Goal: Task Accomplishment & Management: Use online tool/utility

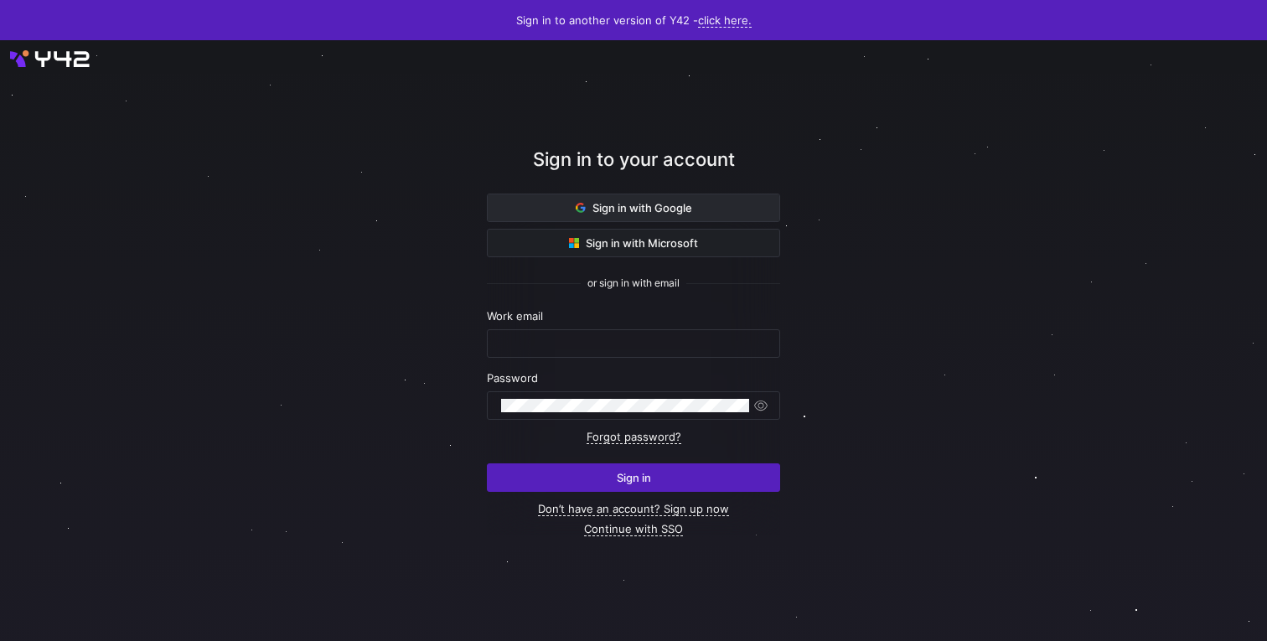
click at [663, 215] on span at bounding box center [634, 207] width 292 height 27
click at [586, 207] on span "Sign in with Google" at bounding box center [633, 207] width 116 height 13
click at [627, 204] on span "Sign in with Google" at bounding box center [633, 207] width 116 height 13
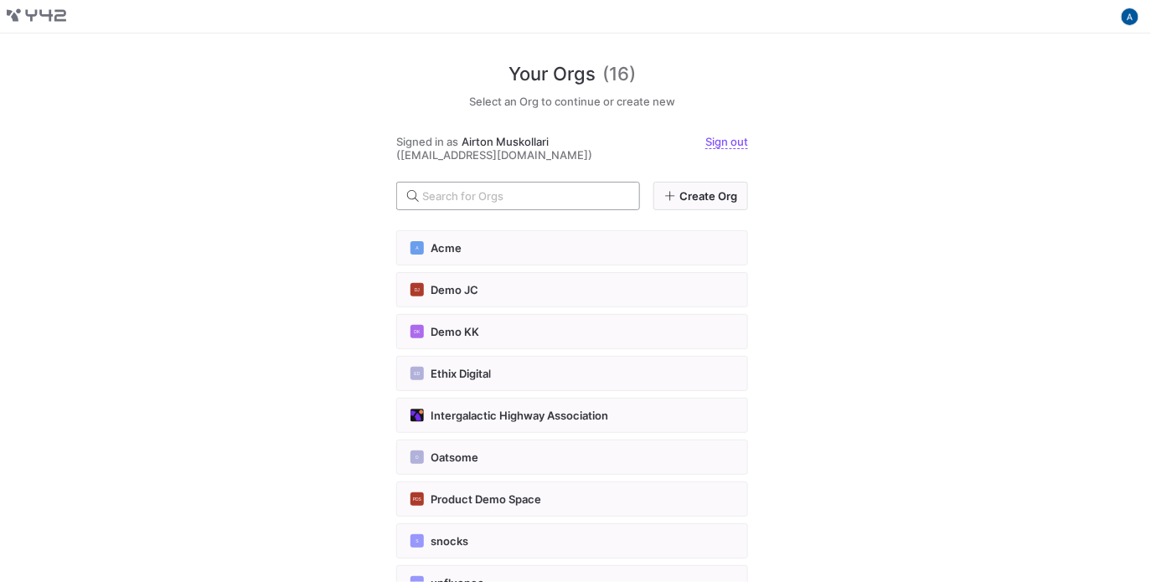
click at [493, 207] on div at bounding box center [524, 196] width 204 height 27
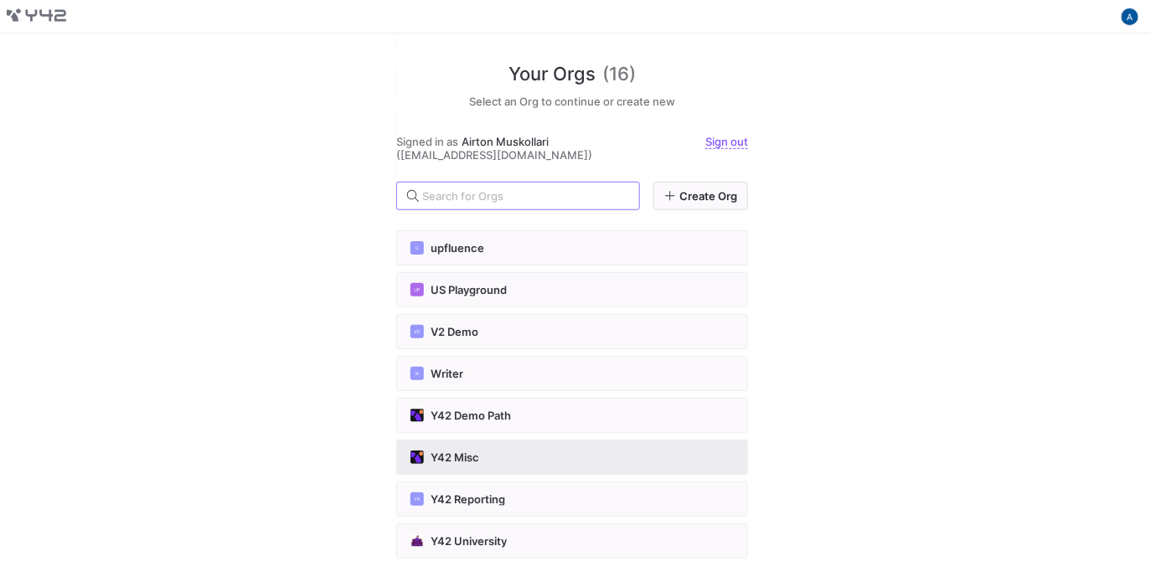
click at [581, 440] on button "Y42 Misc" at bounding box center [572, 457] width 352 height 35
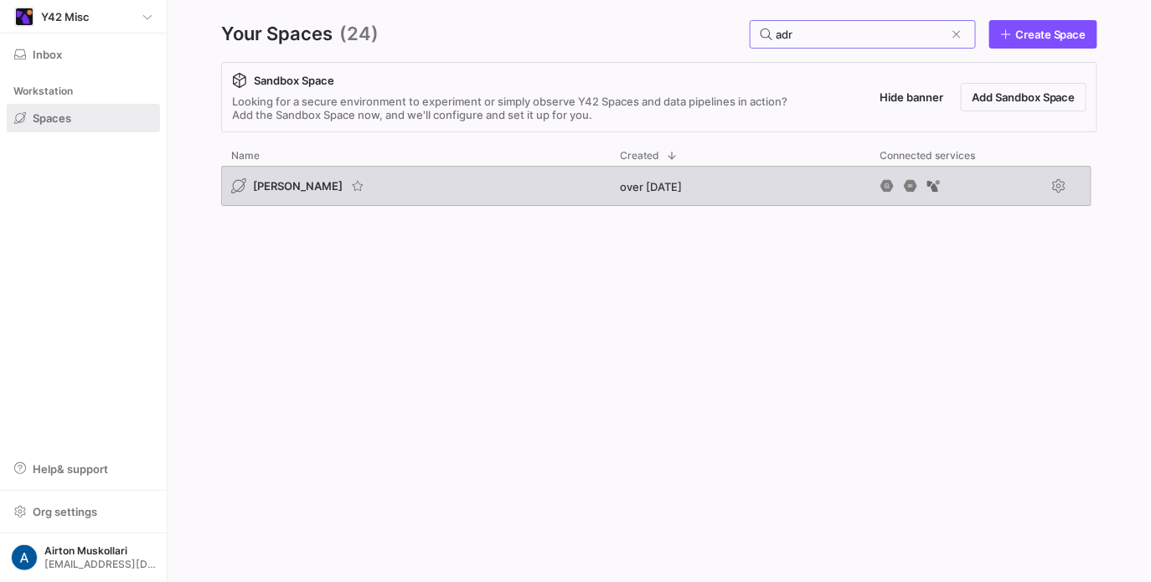
type input "adr"
click at [282, 181] on span "adrian bq" at bounding box center [298, 185] width 90 height 13
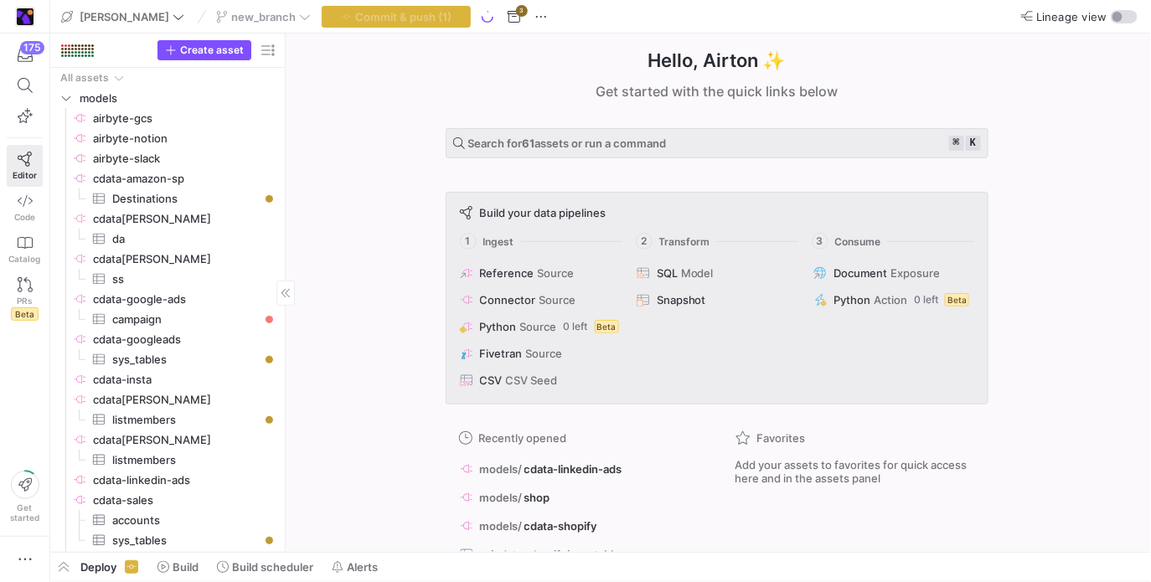
click at [207, 60] on div "Create asset" at bounding box center [167, 51] width 235 height 34
click at [224, 49] on span "Create asset" at bounding box center [212, 50] width 64 height 12
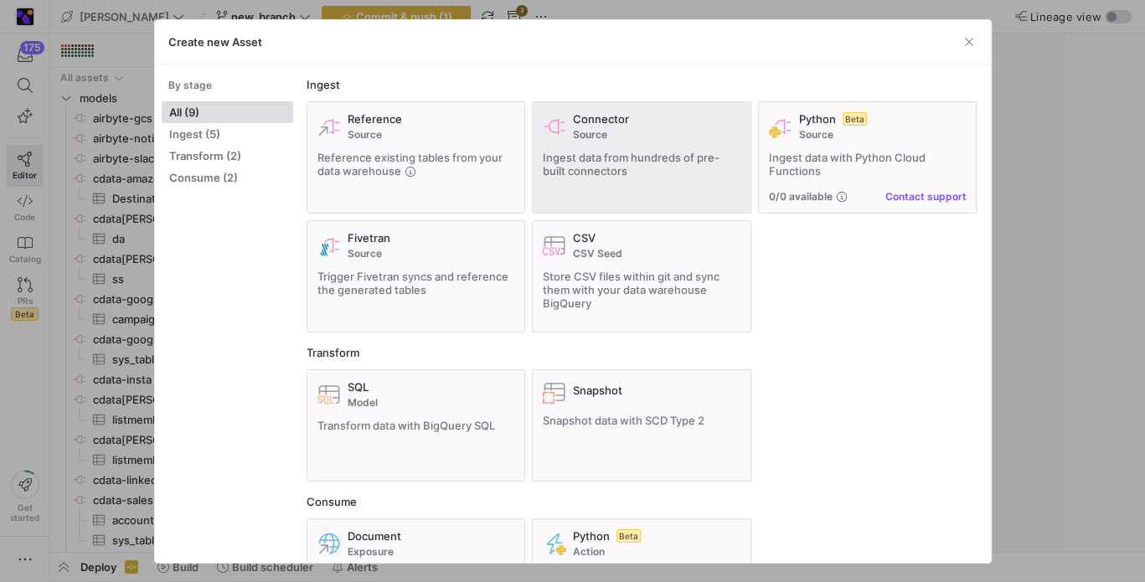
click at [574, 164] on span "Ingest data from hundreds of pre-built connectors" at bounding box center [631, 164] width 177 height 27
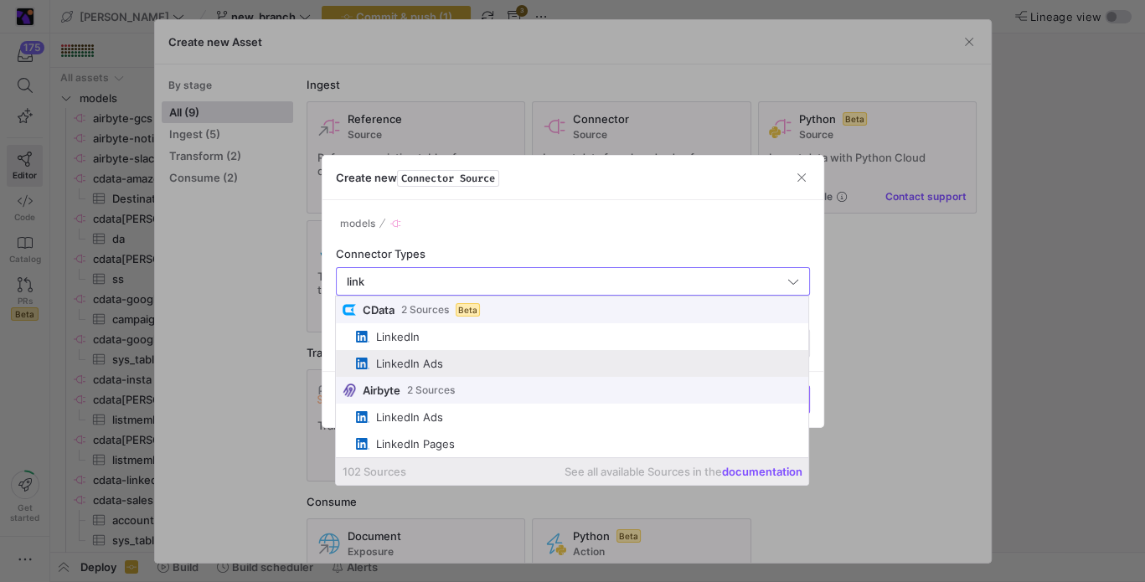
click at [551, 362] on span "LinkedIn Ads" at bounding box center [579, 363] width 446 height 13
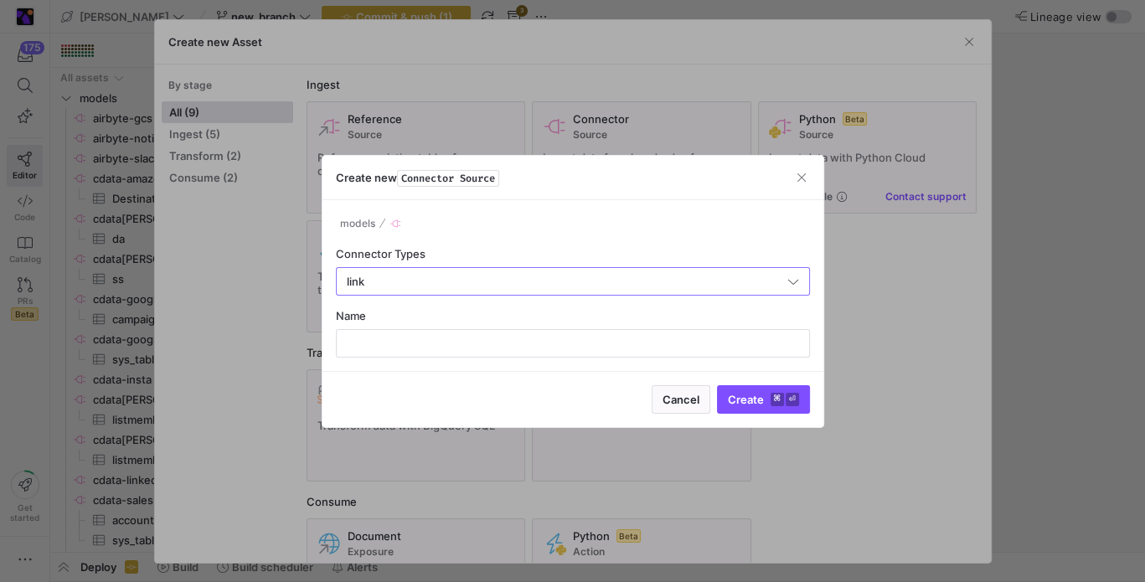
type input "LinkedIn Ads"
click at [535, 332] on div at bounding box center [573, 343] width 446 height 27
type input "cdata-linkedin"
click at [717, 385] on button "Create ⌘ ⏎" at bounding box center [763, 399] width 93 height 28
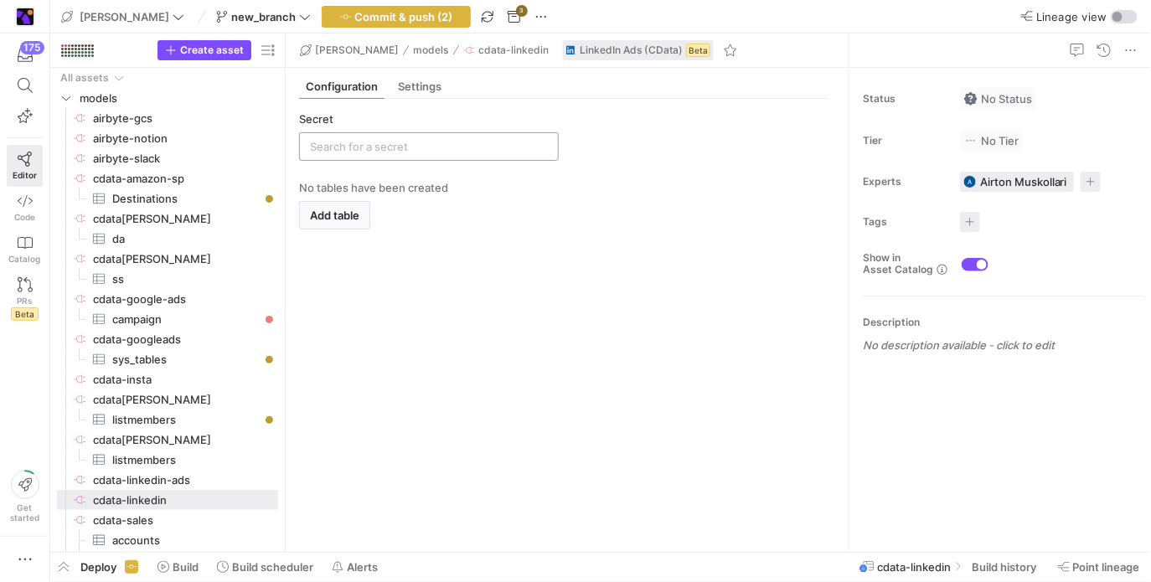
click at [425, 152] on input "text" at bounding box center [429, 146] width 238 height 13
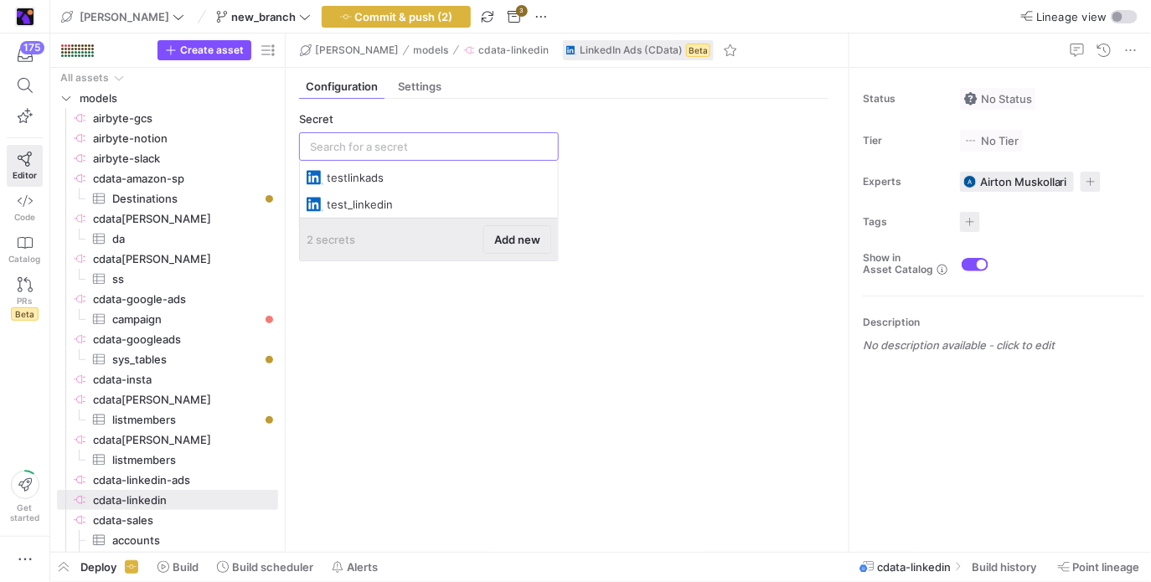
click at [533, 241] on span "Add new" at bounding box center [517, 239] width 46 height 13
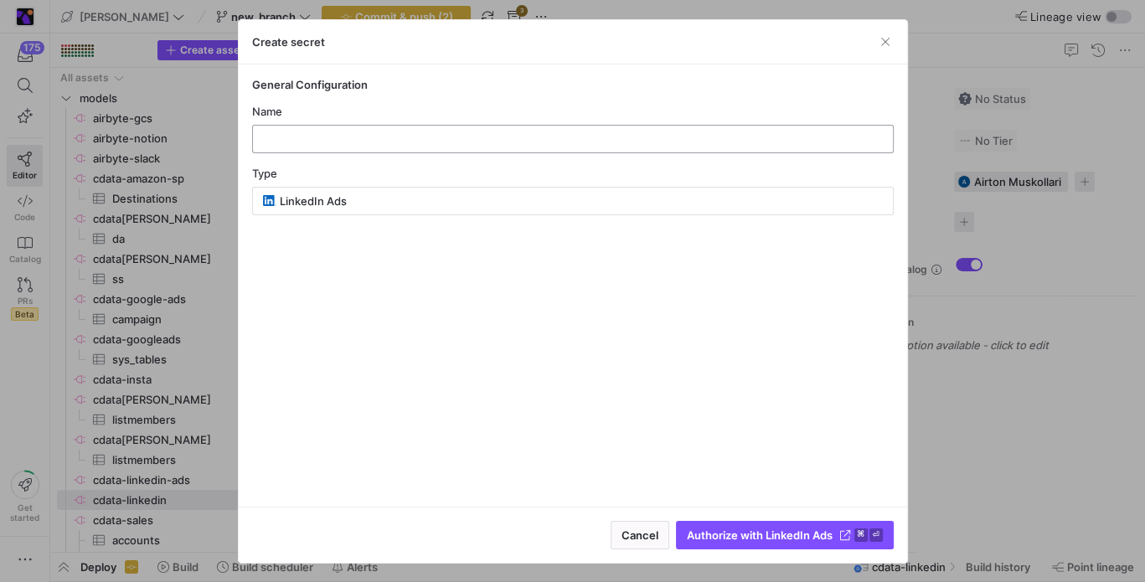
click at [484, 137] on input "text" at bounding box center [572, 138] width 613 height 13
type input "test-linkedin"
click at [807, 530] on span "Authorize with LinkedIn Ads" at bounding box center [760, 535] width 146 height 13
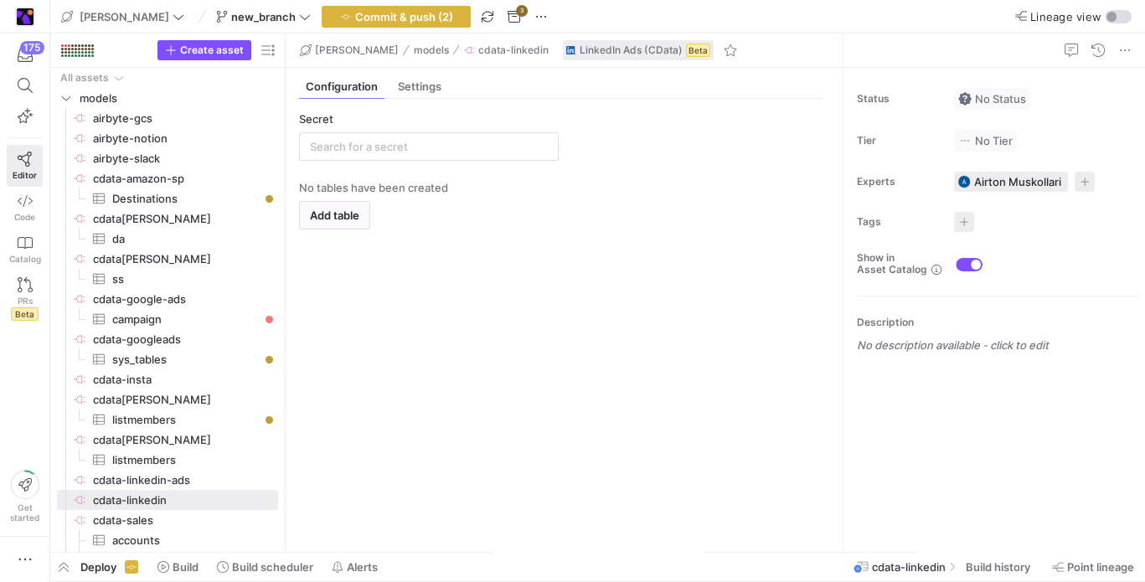
type input "test-linkedin"
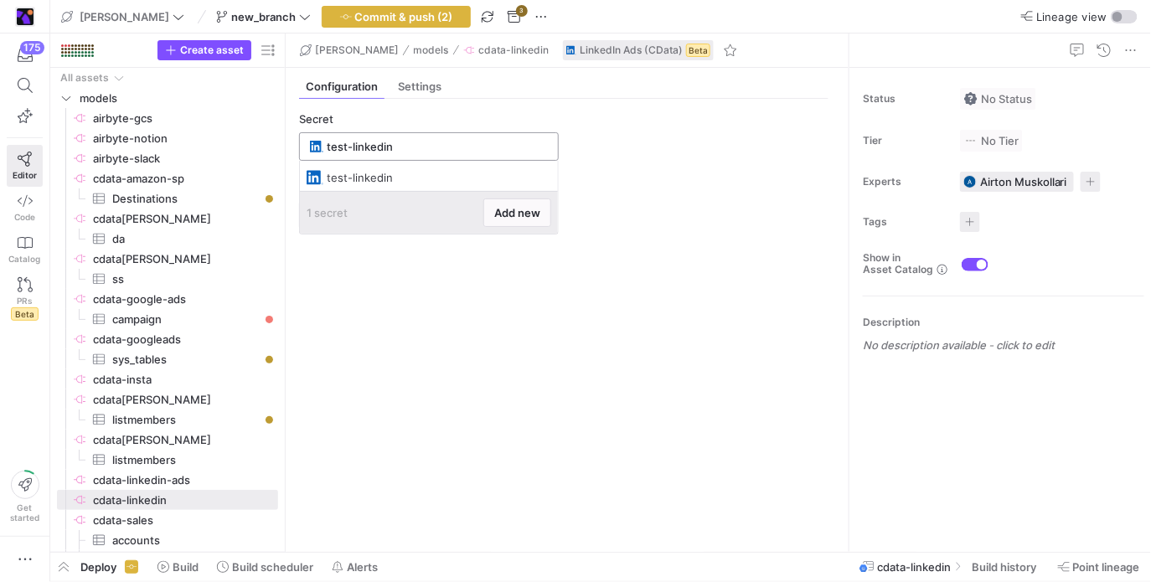
click at [413, 141] on input "test-linkedin" at bounding box center [437, 146] width 221 height 13
click at [533, 221] on span at bounding box center [517, 212] width 66 height 27
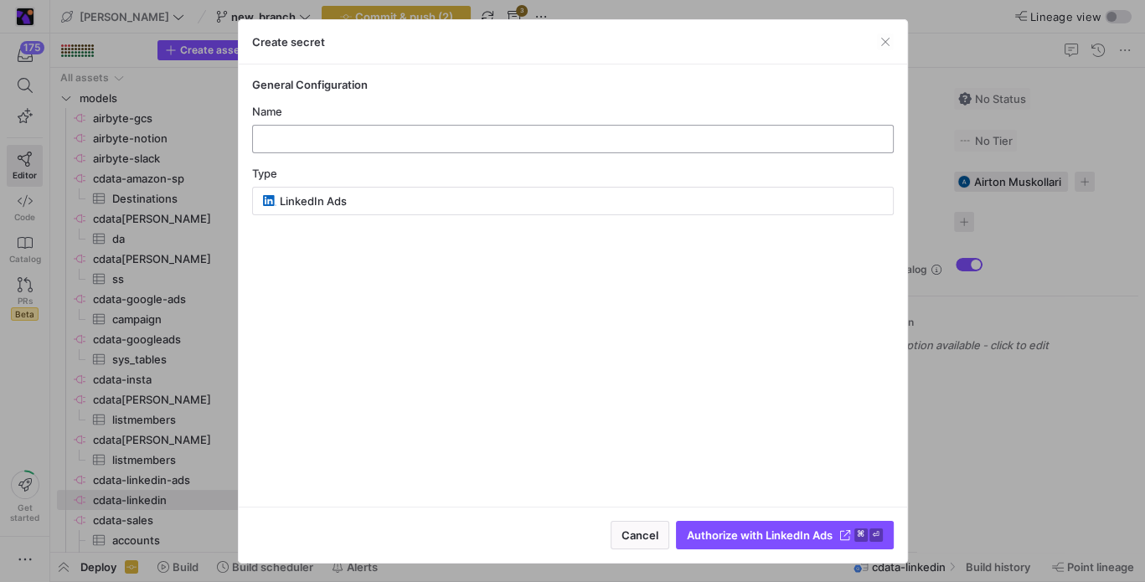
click at [354, 132] on input "text" at bounding box center [572, 138] width 613 height 13
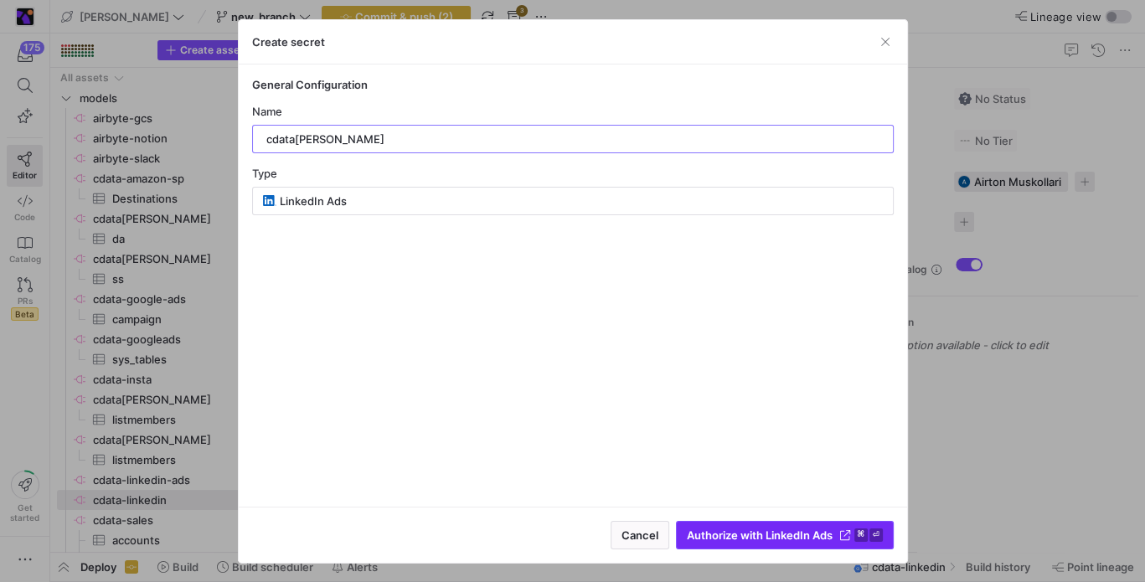
type input "cdata-likn-ads"
click at [773, 531] on span "Authorize with LinkedIn Ads" at bounding box center [760, 535] width 146 height 13
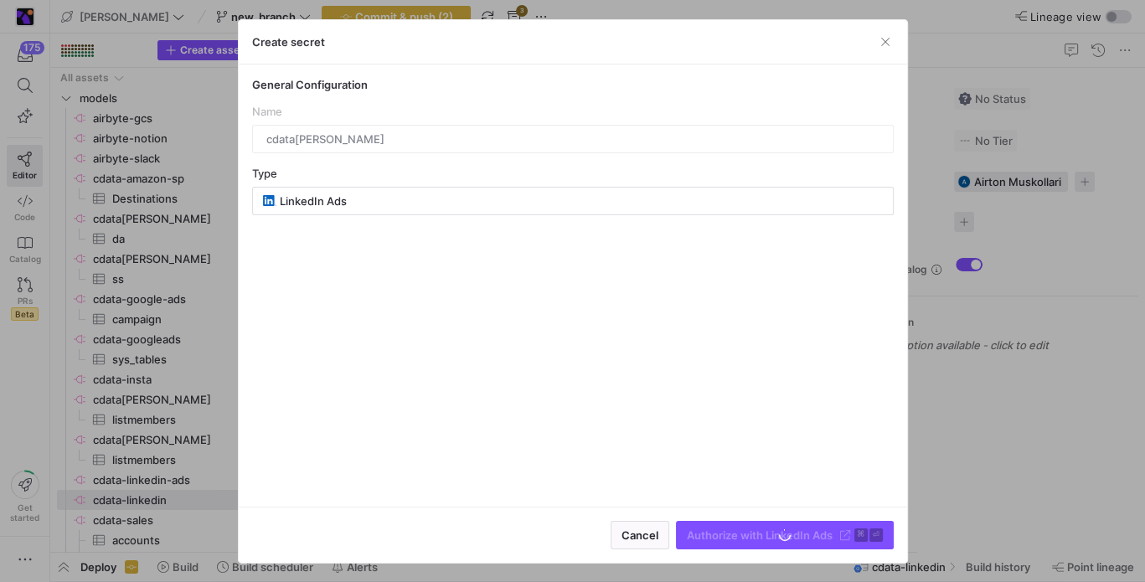
type input "cdata-likn-ads"
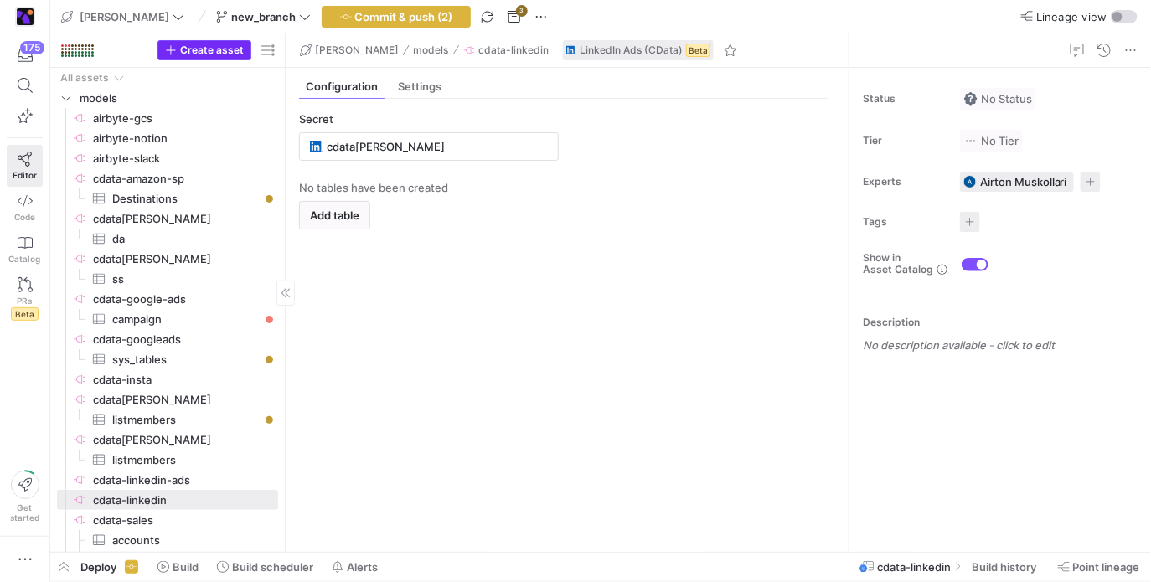
click at [204, 59] on span "button" at bounding box center [204, 50] width 92 height 18
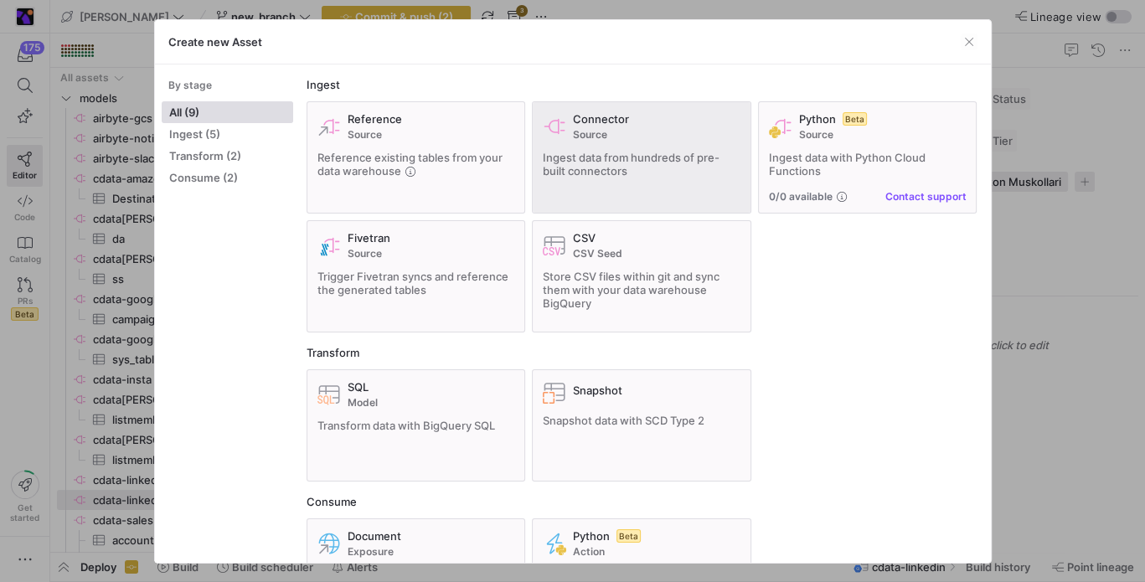
click at [615, 146] on div "Connector Source Ingest data from hundreds of pre-built connectors" at bounding box center [642, 157] width 198 height 90
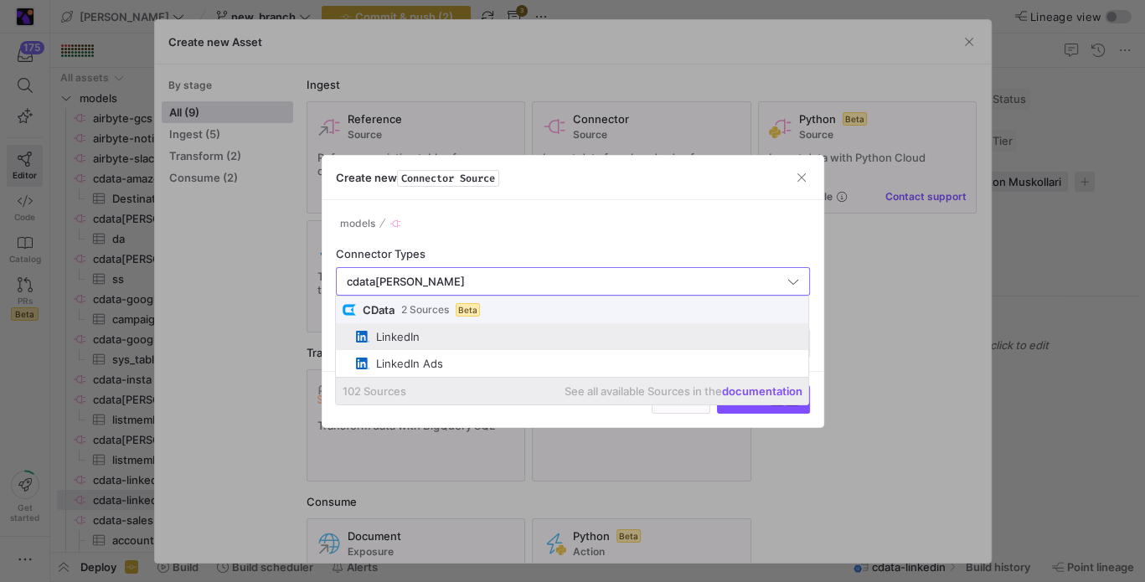
click at [612, 335] on span "LinkedIn" at bounding box center [579, 336] width 446 height 13
type input "LinkedIn"
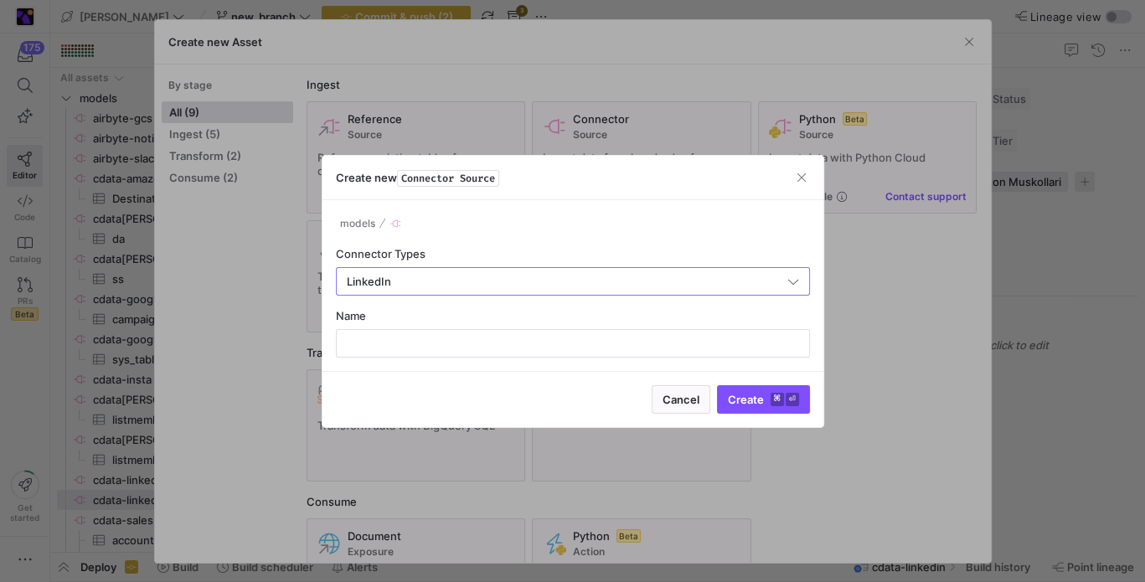
click at [612, 335] on div at bounding box center [573, 343] width 446 height 27
type input "cdatq-linkedin-"
click at [717, 385] on button "Create ⌘ ⏎" at bounding box center [763, 399] width 93 height 28
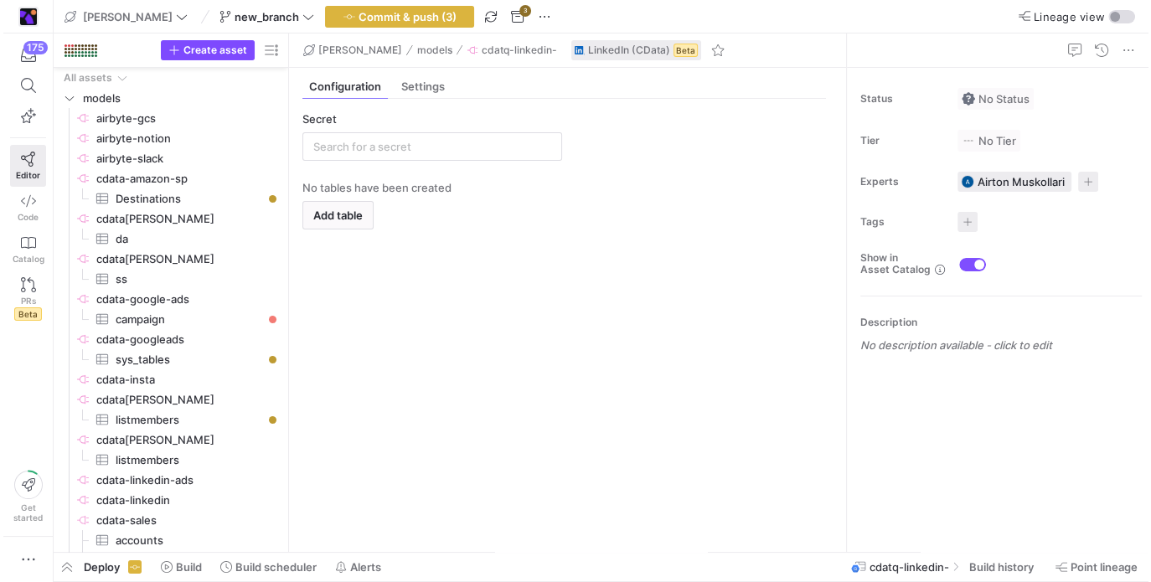
scroll to position [117, 0]
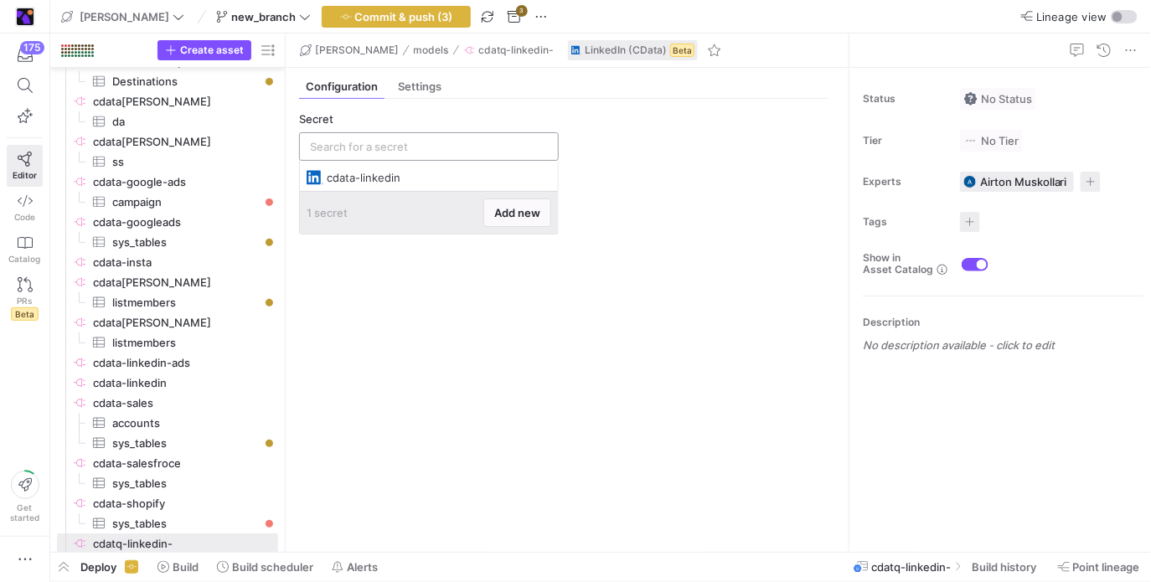
click at [493, 150] on input "text" at bounding box center [429, 146] width 238 height 13
click at [509, 203] on span at bounding box center [517, 212] width 66 height 27
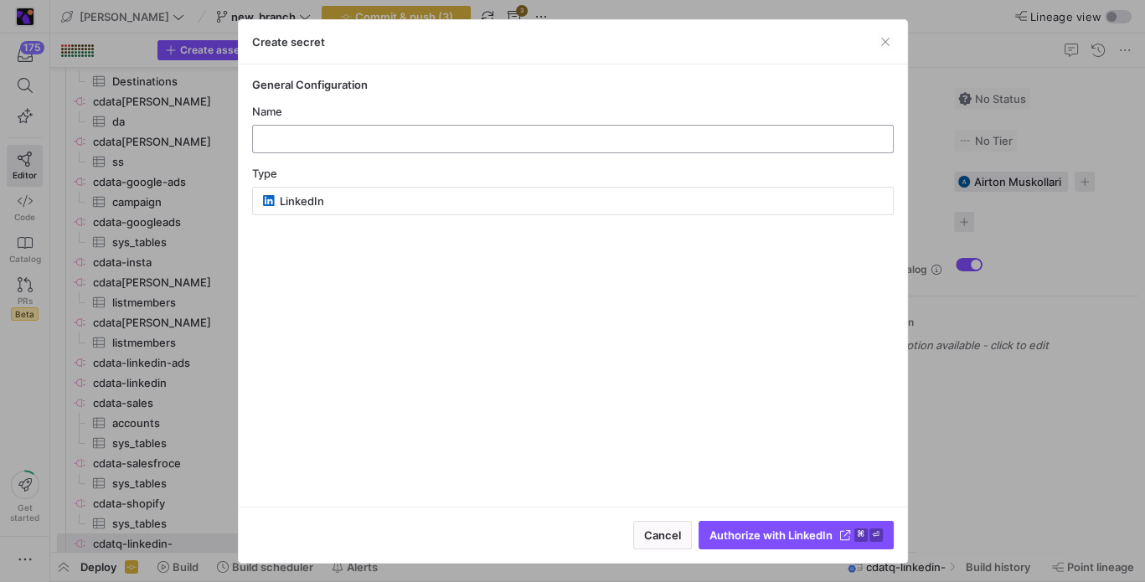
click at [471, 138] on input "text" at bounding box center [572, 138] width 613 height 13
type input "ets"
click at [765, 524] on span "submit" at bounding box center [796, 535] width 194 height 27
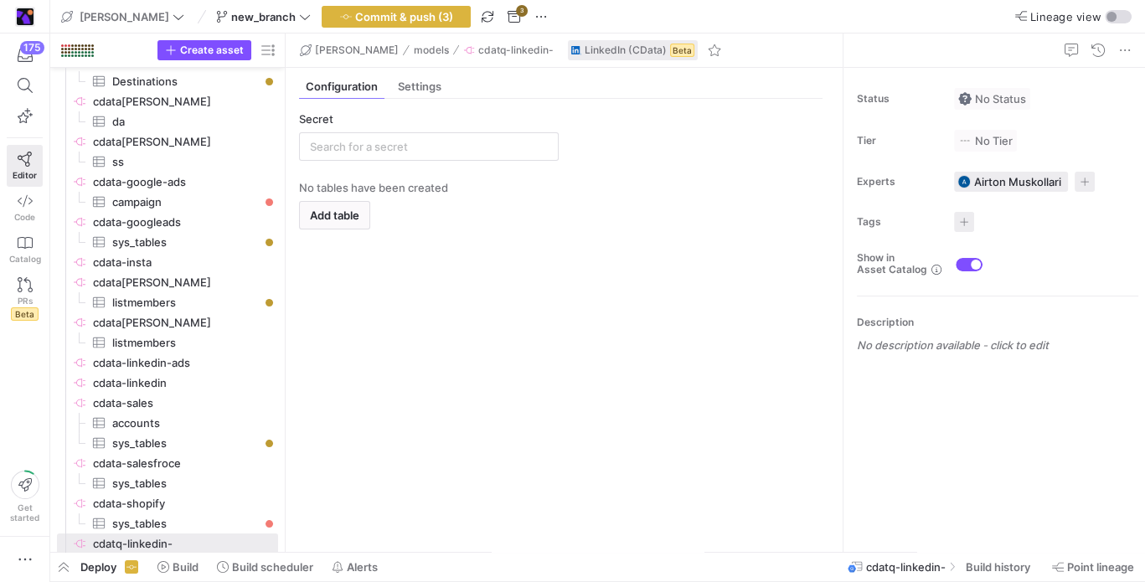
type input "ets"
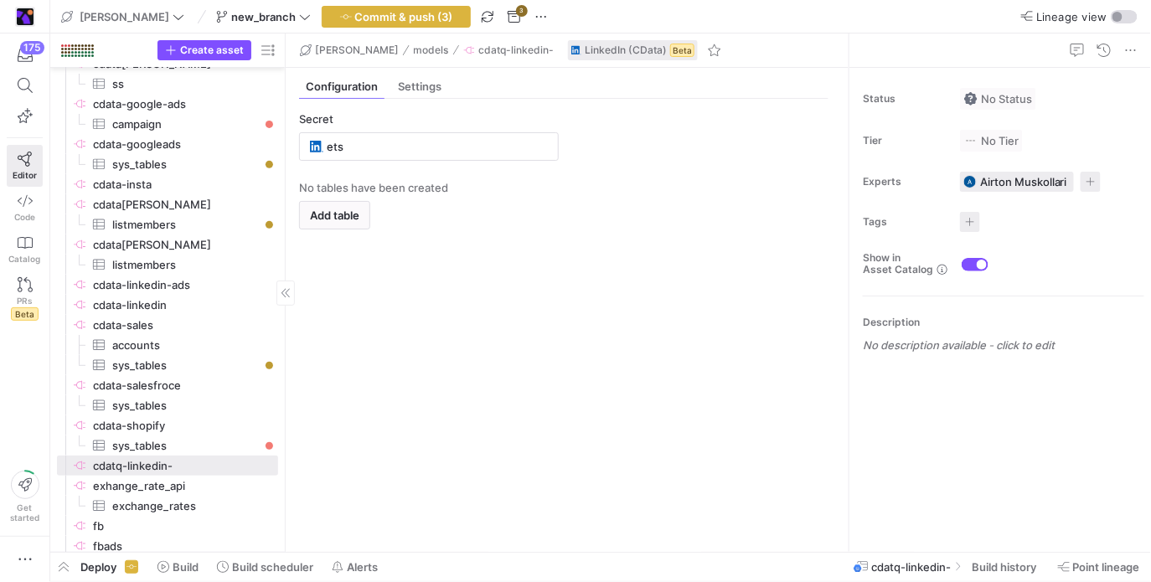
scroll to position [201, 0]
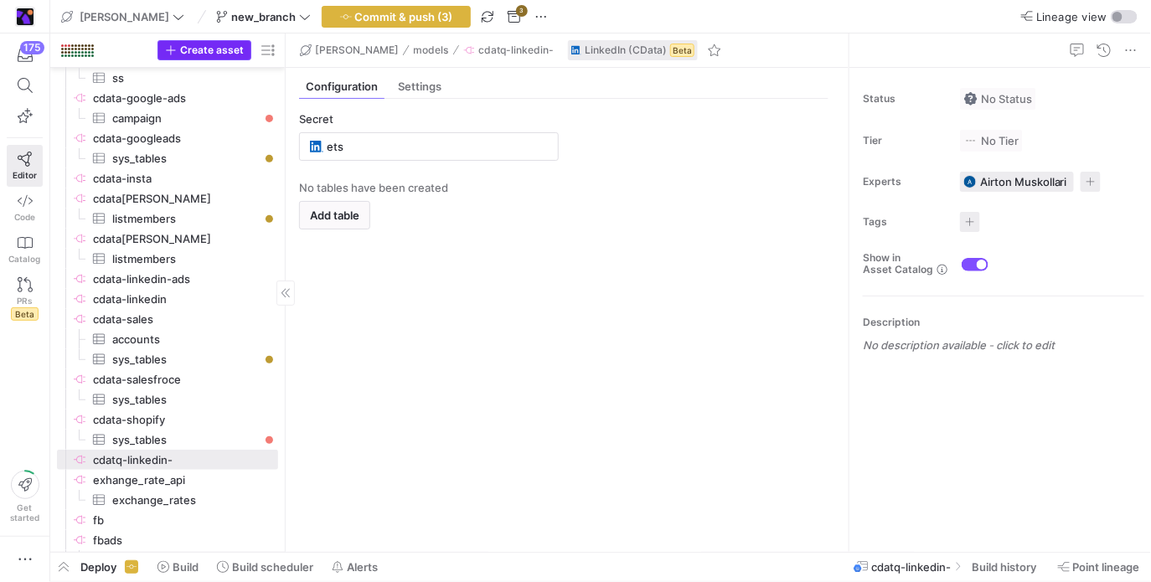
click at [226, 59] on button "Create asset" at bounding box center [204, 50] width 94 height 20
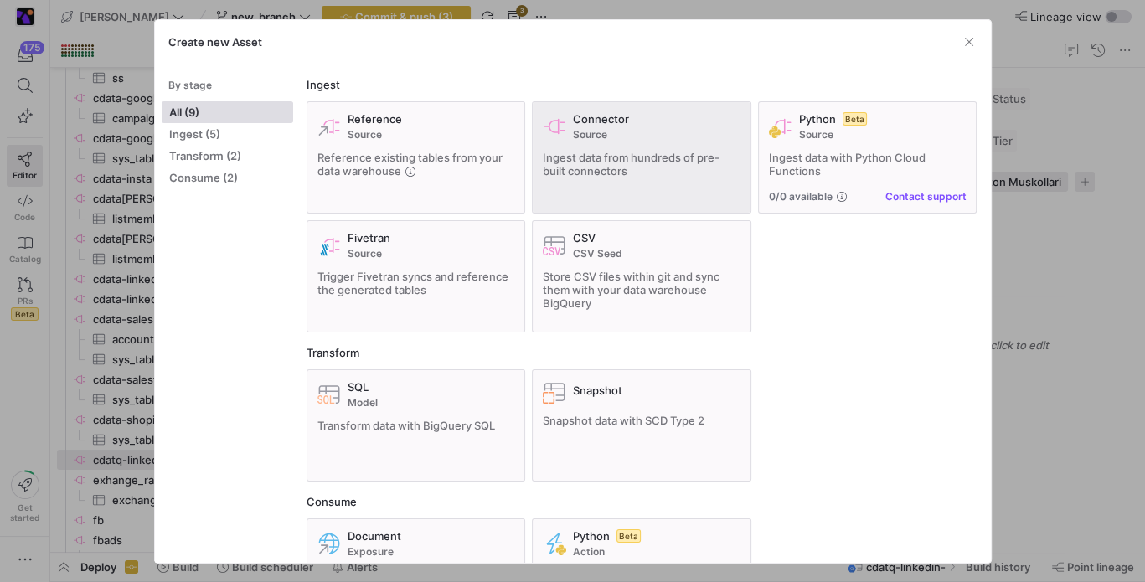
click at [650, 134] on span "Source" at bounding box center [657, 135] width 168 height 12
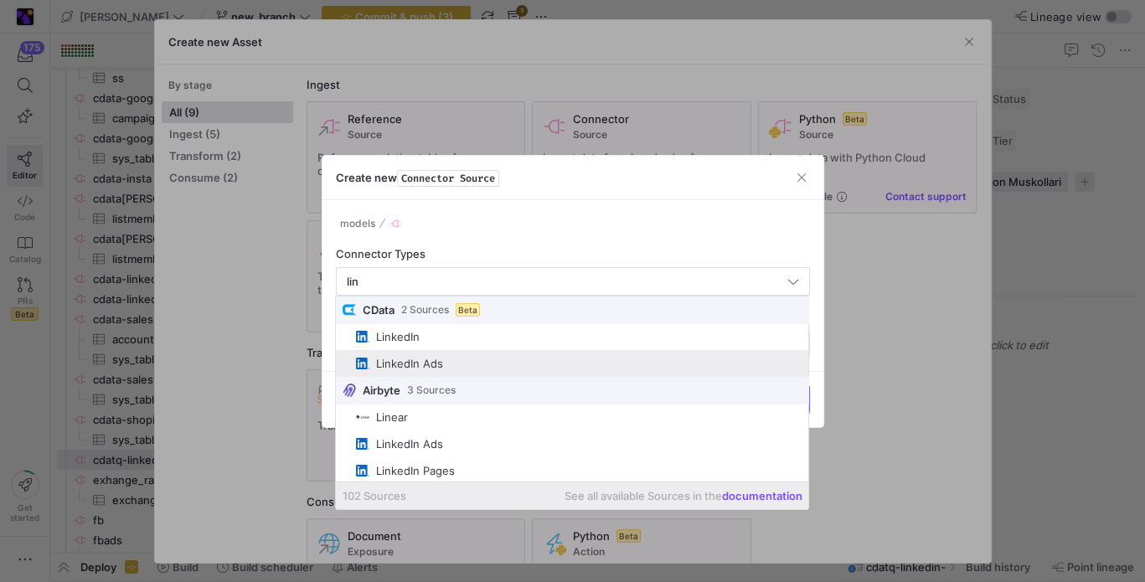
click at [530, 362] on span "LinkedIn Ads" at bounding box center [579, 363] width 446 height 13
type input "LinkedIn Ads"
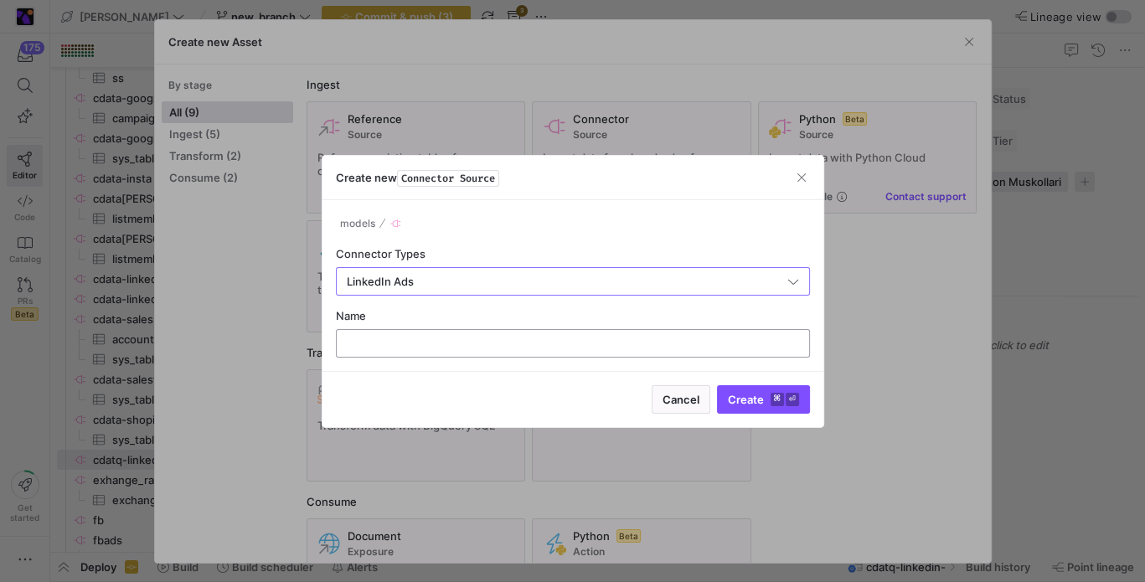
click at [540, 343] on input "text" at bounding box center [573, 343] width 446 height 13
type input "cdata-linads"
click at [717, 385] on button "Create ⌘ ⏎" at bounding box center [763, 399] width 93 height 28
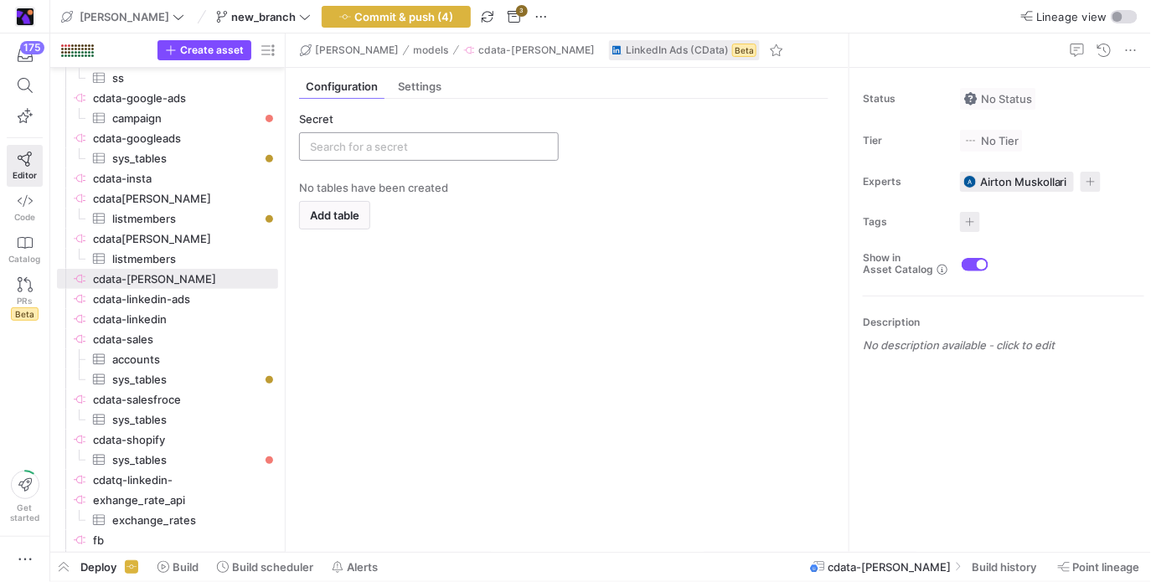
click at [436, 144] on input "text" at bounding box center [429, 146] width 238 height 13
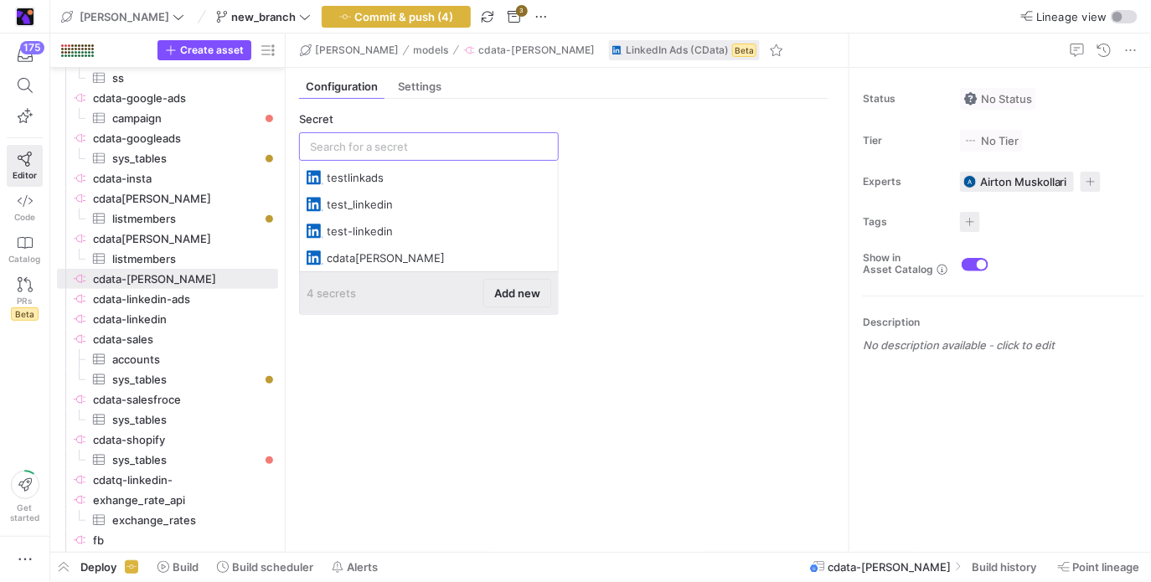
click at [526, 291] on span "Add new" at bounding box center [517, 292] width 46 height 13
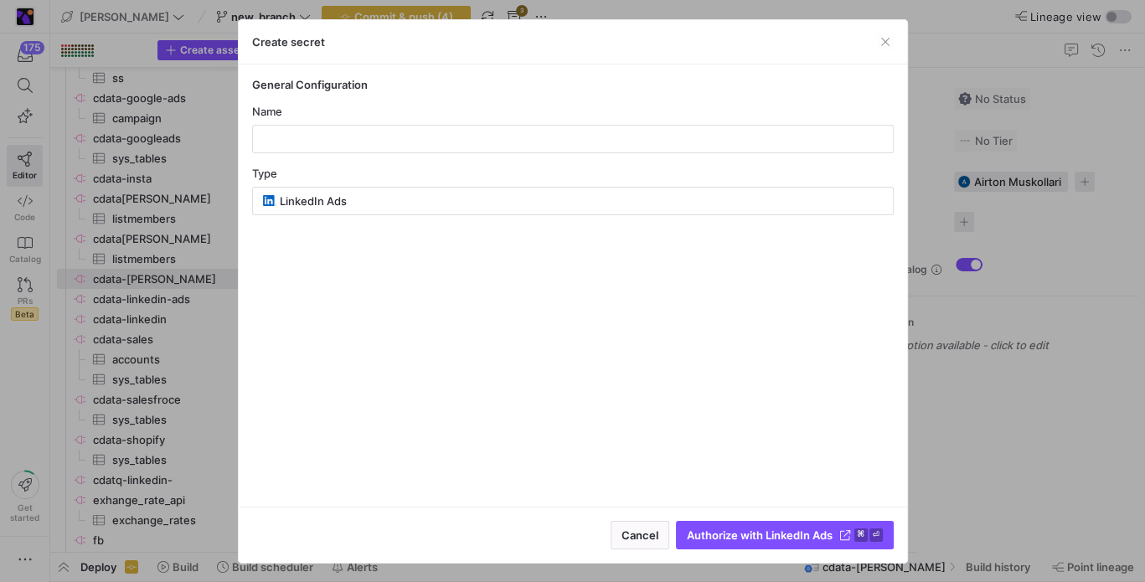
click at [432, 122] on div "Name" at bounding box center [573, 129] width 642 height 49
click at [431, 137] on input "text" at bounding box center [572, 138] width 613 height 13
type input "lll"
click at [736, 536] on span "Authorize with LinkedIn Ads" at bounding box center [760, 535] width 146 height 13
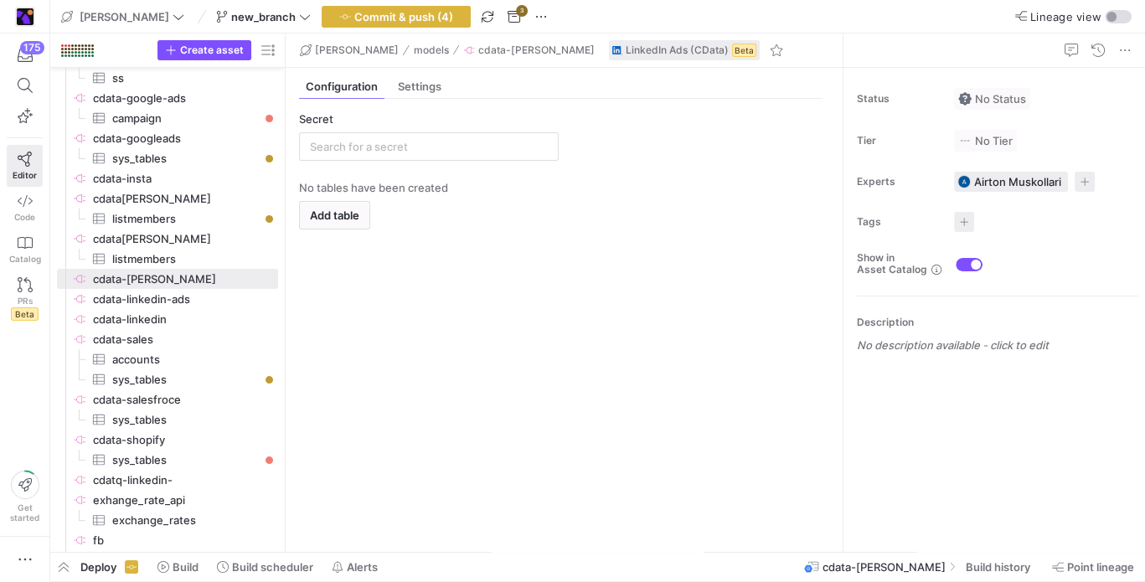
type input "lll"
click at [369, 209] on span "button" at bounding box center [335, 215] width 70 height 27
click at [448, 154] on div "lll" at bounding box center [437, 146] width 221 height 27
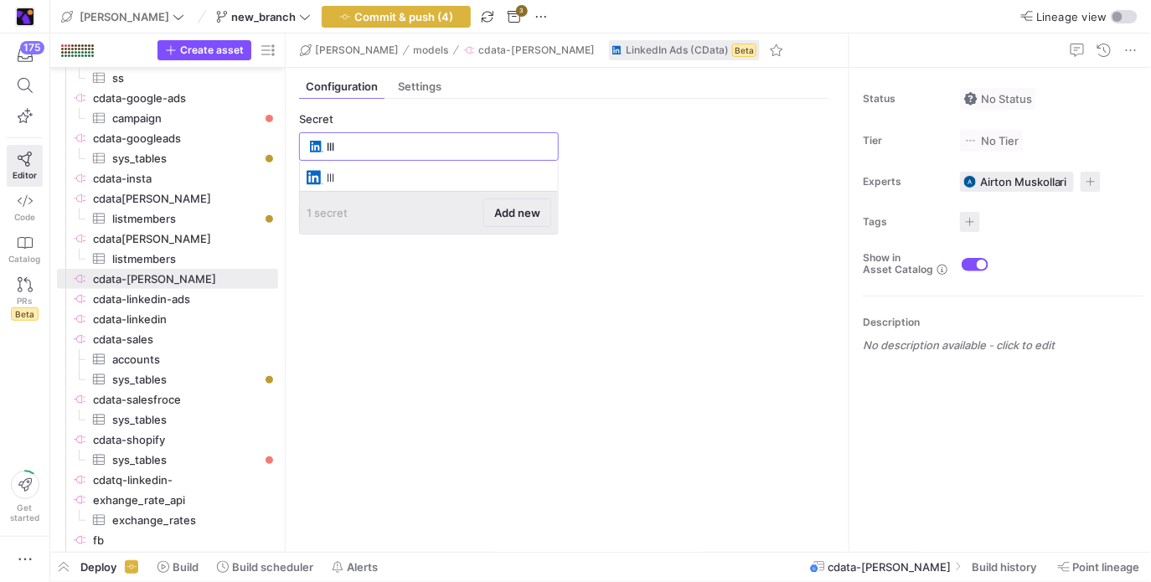
click at [519, 213] on span "Add new" at bounding box center [517, 212] width 46 height 13
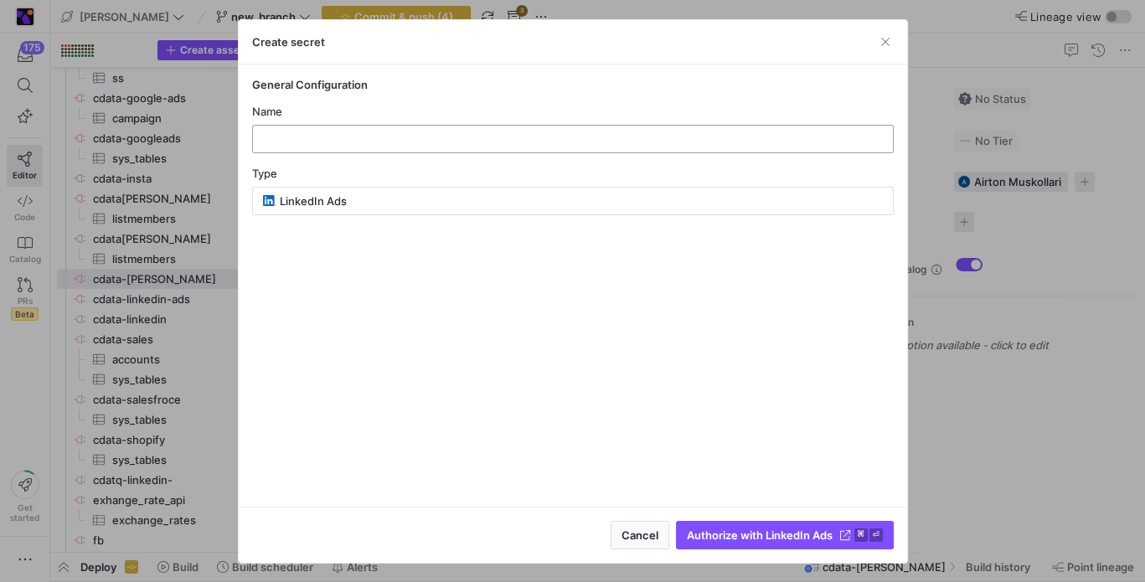
click at [498, 138] on input "text" at bounding box center [572, 138] width 613 height 13
type input "sdasd"
click at [766, 529] on span "Authorize with LinkedIn Ads" at bounding box center [760, 535] width 146 height 13
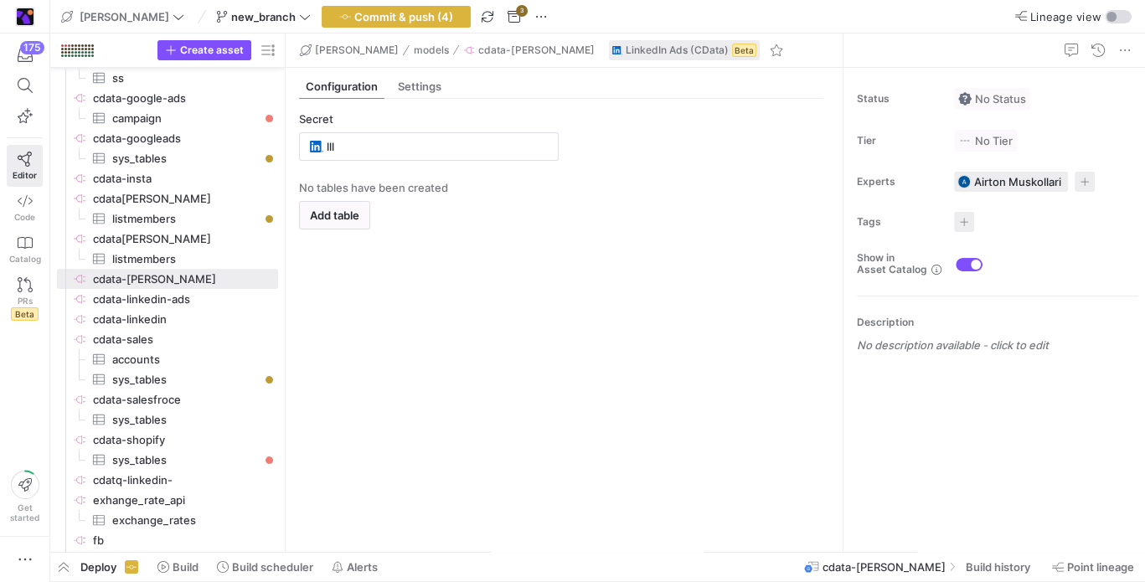
type input "sdasd"
